Goal: Find contact information: Find contact information

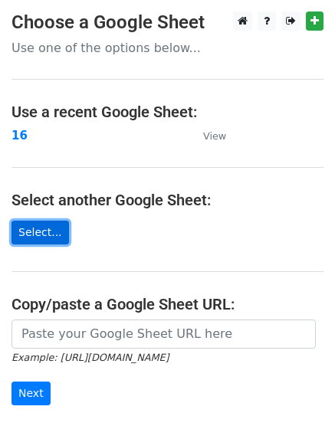
click at [30, 233] on link "Select..." at bounding box center [39, 232] width 57 height 24
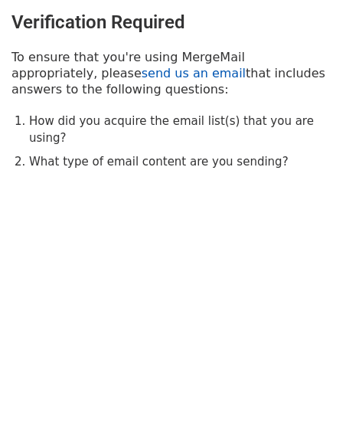
click at [142, 67] on link "send us an email" at bounding box center [194, 73] width 104 height 15
